Goal: Task Accomplishment & Management: Manage account settings

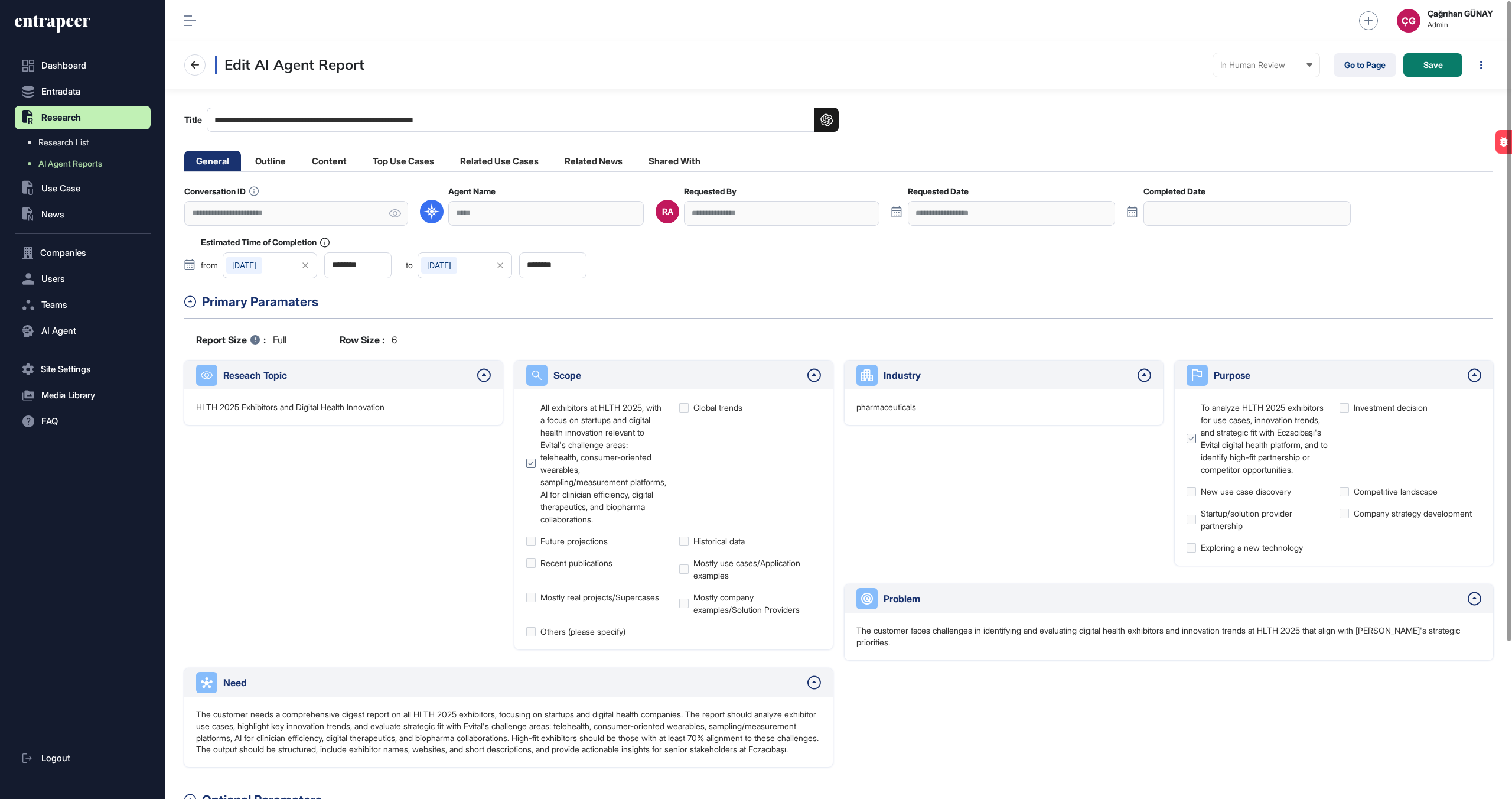
scroll to position [1, 1]
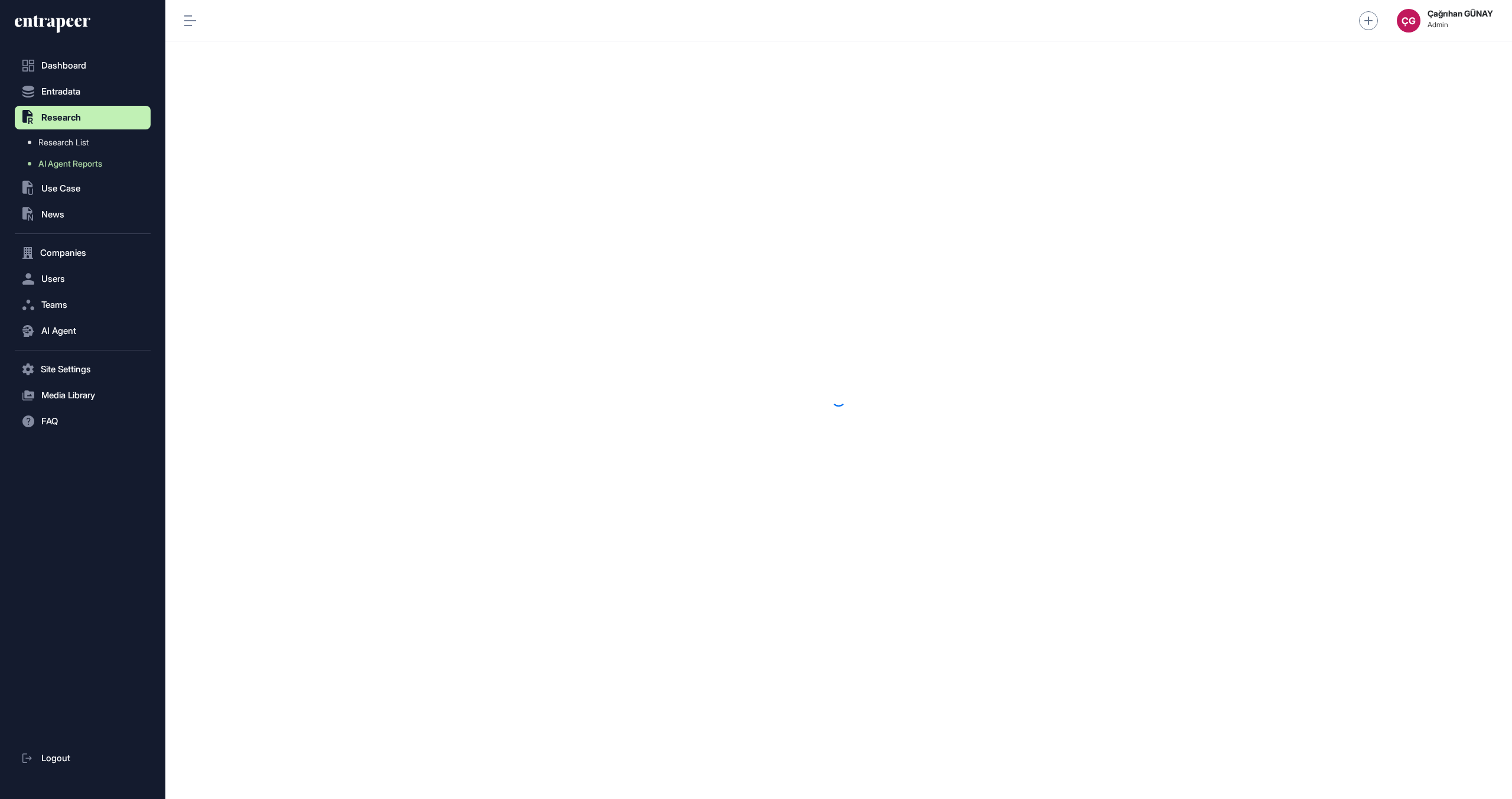
scroll to position [1, 1]
